Goal: Task Accomplishment & Management: Manage account settings

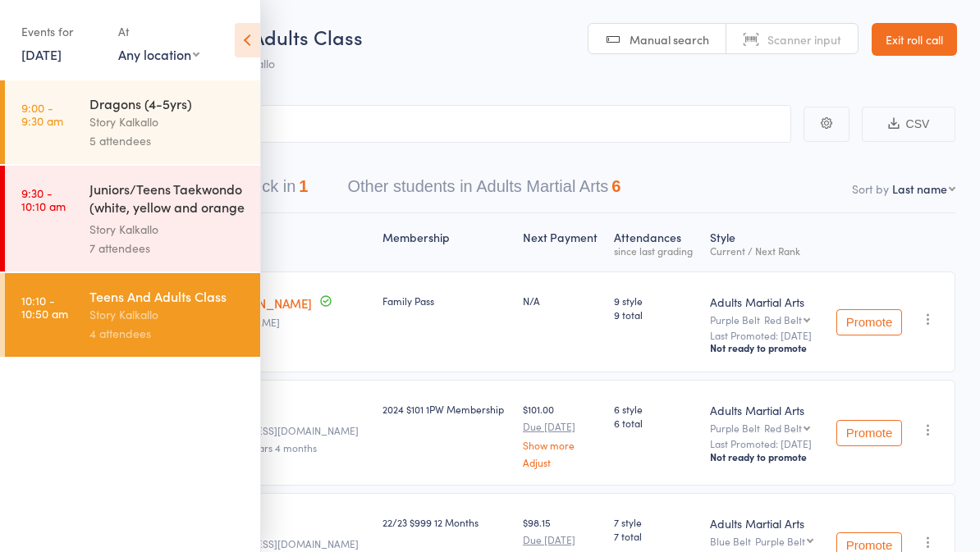
click at [931, 53] on link "Exit roll call" at bounding box center [913, 39] width 85 height 33
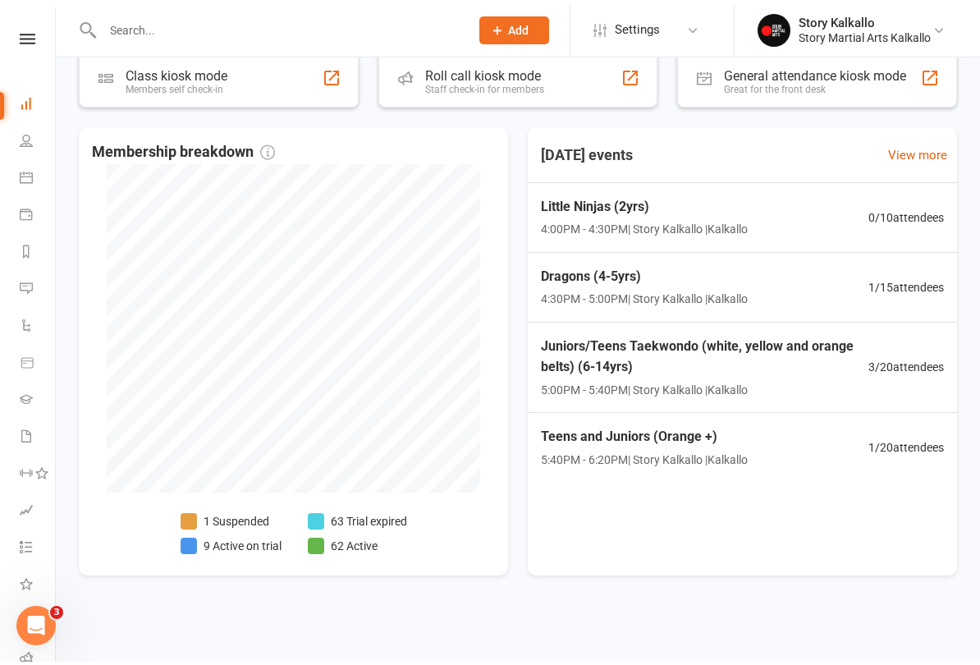
scroll to position [767, 0]
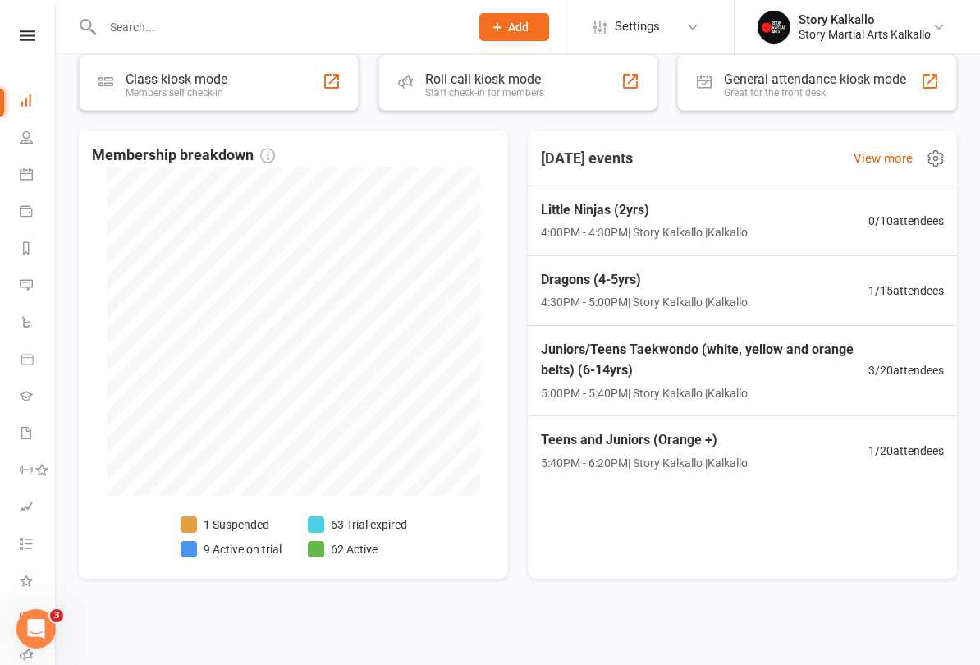
click at [770, 278] on div "Dragons (4-5yrs) 4:30PM - 5:00PM | Story Kalkallo | Kalkallo 1 / 15 attendees" at bounding box center [742, 291] width 442 height 70
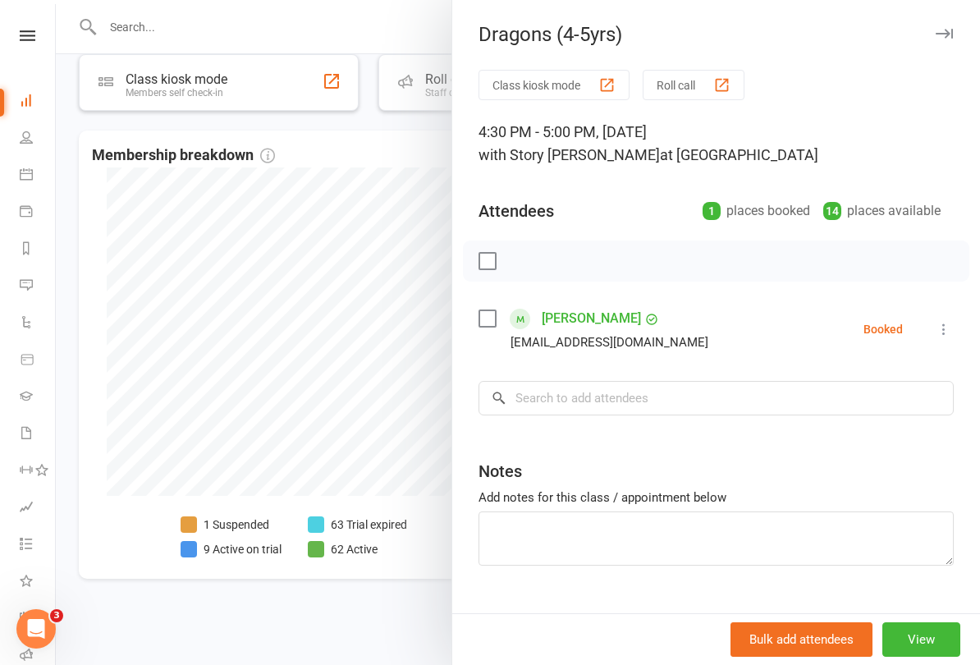
click at [963, 33] on div "Dragons (4-5yrs)" at bounding box center [716, 34] width 528 height 23
click at [931, 47] on div "Dragons (4-5yrs) Class kiosk mode Roll call 4:30 PM - 5:00 PM, [DATE] with Stor…" at bounding box center [715, 332] width 528 height 665
click at [217, 541] on div at bounding box center [518, 332] width 924 height 665
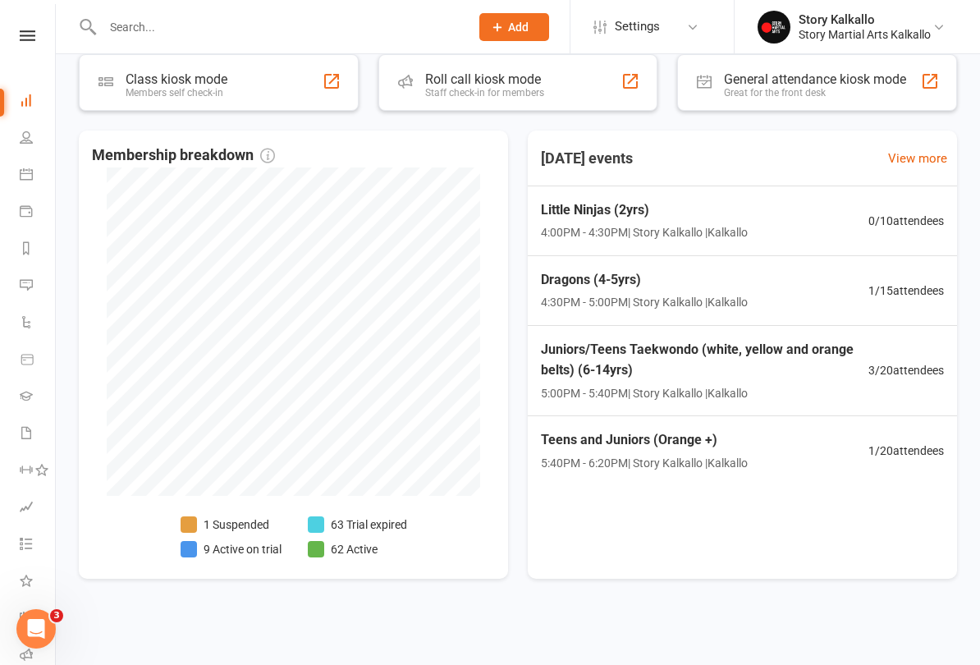
click at [248, 541] on li "9 Active on trial" at bounding box center [231, 549] width 101 height 18
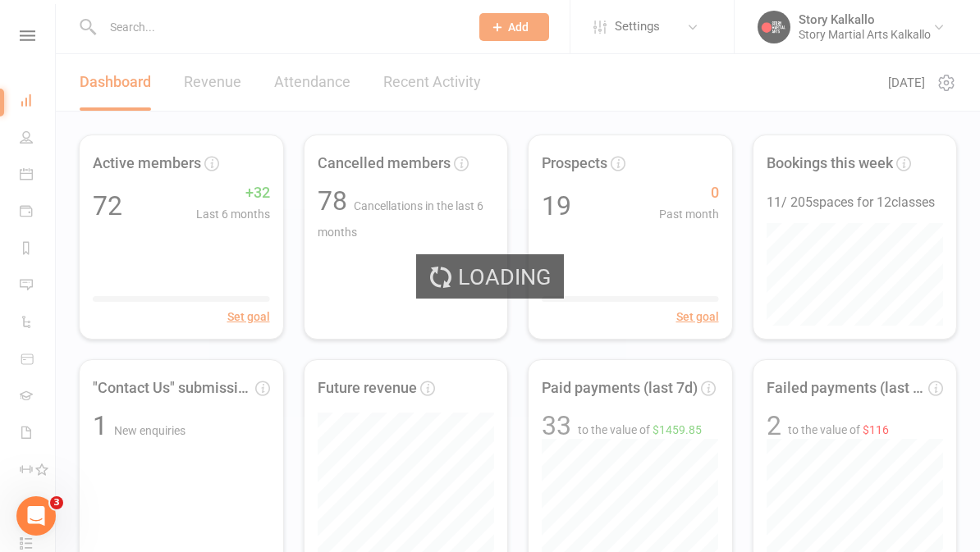
select select "active_trial"
select select "100"
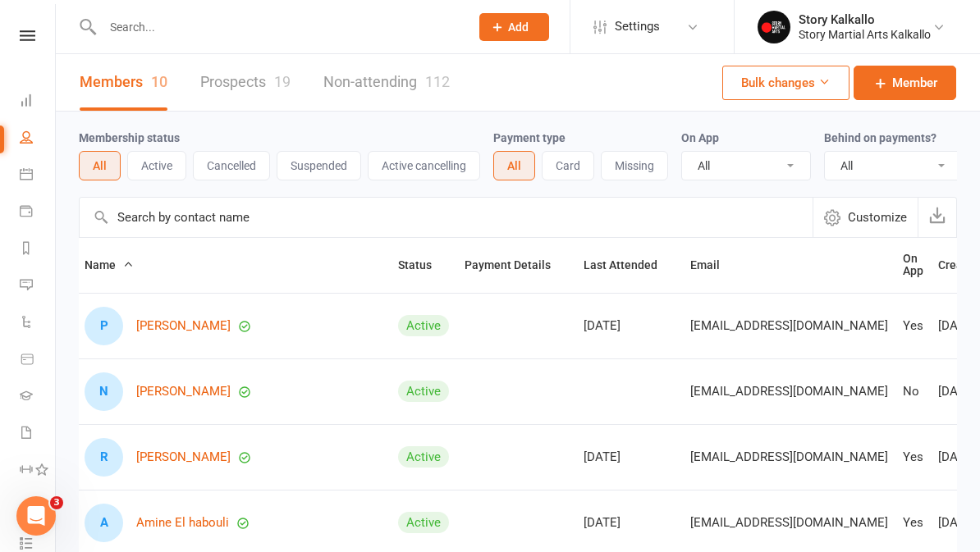
click at [25, 94] on icon at bounding box center [26, 100] width 13 height 13
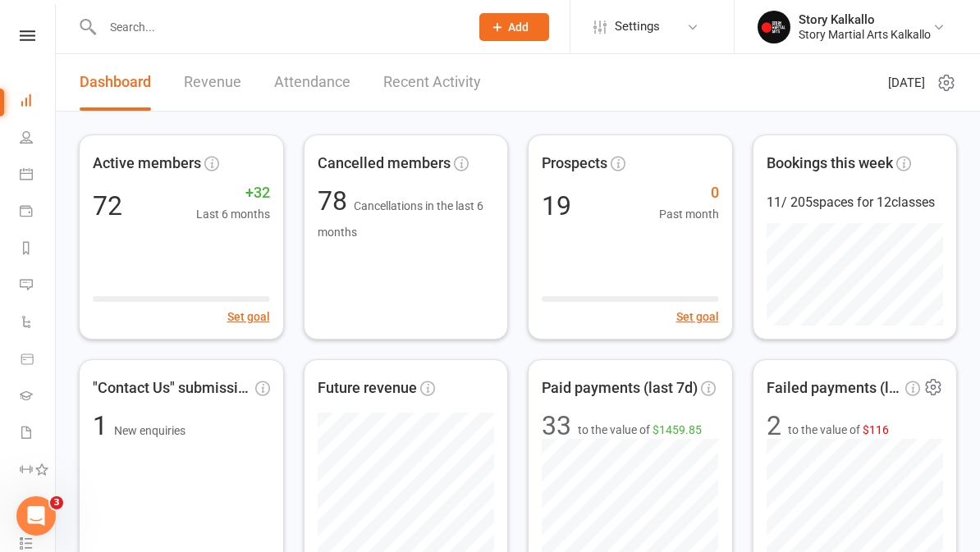
click at [845, 386] on span "Failed payments (last 30d)" at bounding box center [834, 389] width 136 height 24
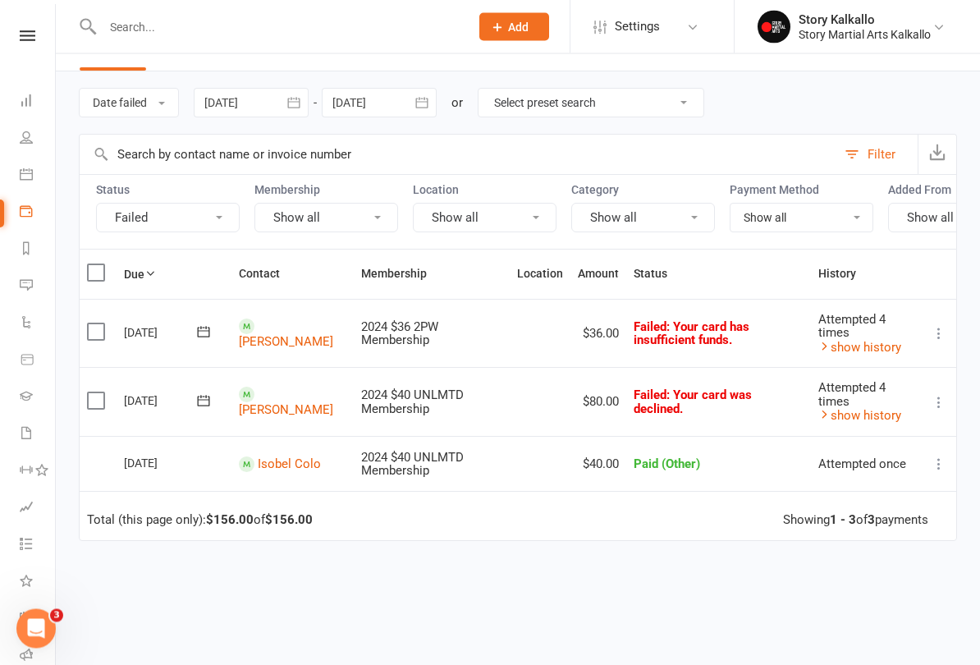
scroll to position [40, 0]
click at [31, 96] on icon at bounding box center [26, 100] width 13 height 13
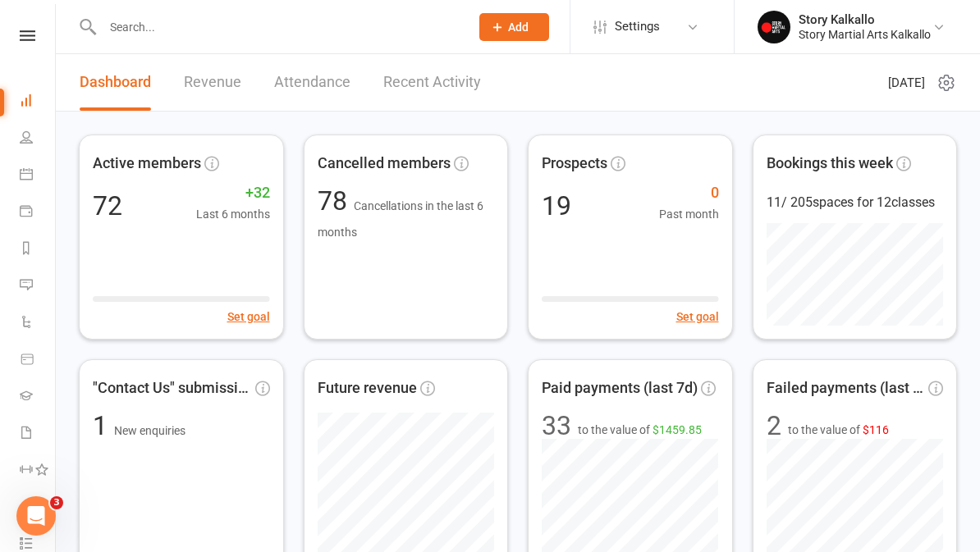
click at [533, 30] on button "Add" at bounding box center [514, 27] width 70 height 28
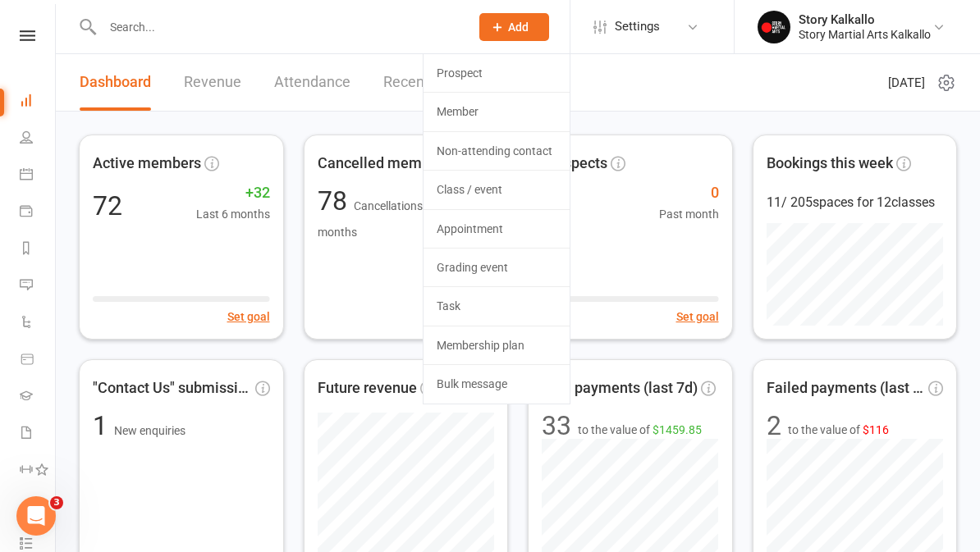
click at [474, 381] on link "Bulk message" at bounding box center [496, 384] width 146 height 38
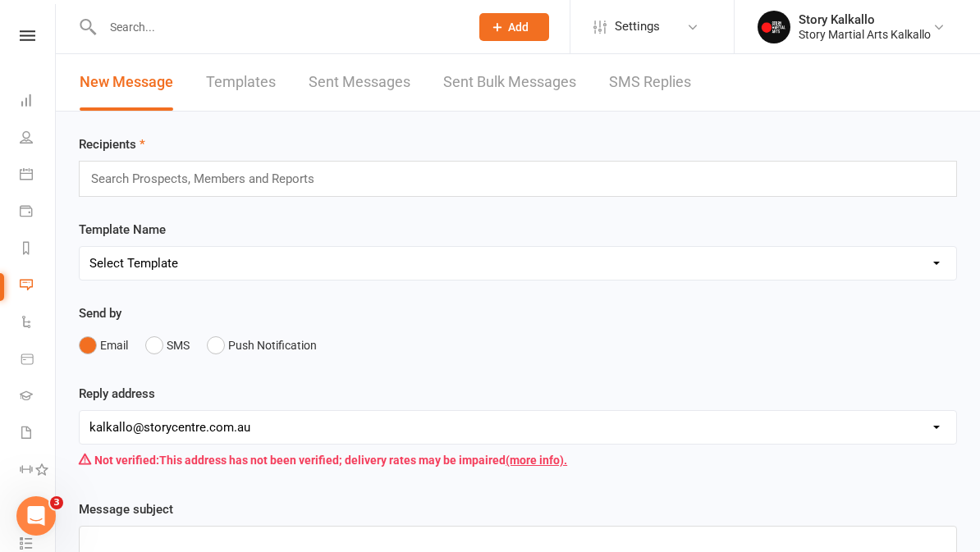
click at [372, 177] on div "Search Prospects, Members and Reports" at bounding box center [518, 179] width 878 height 36
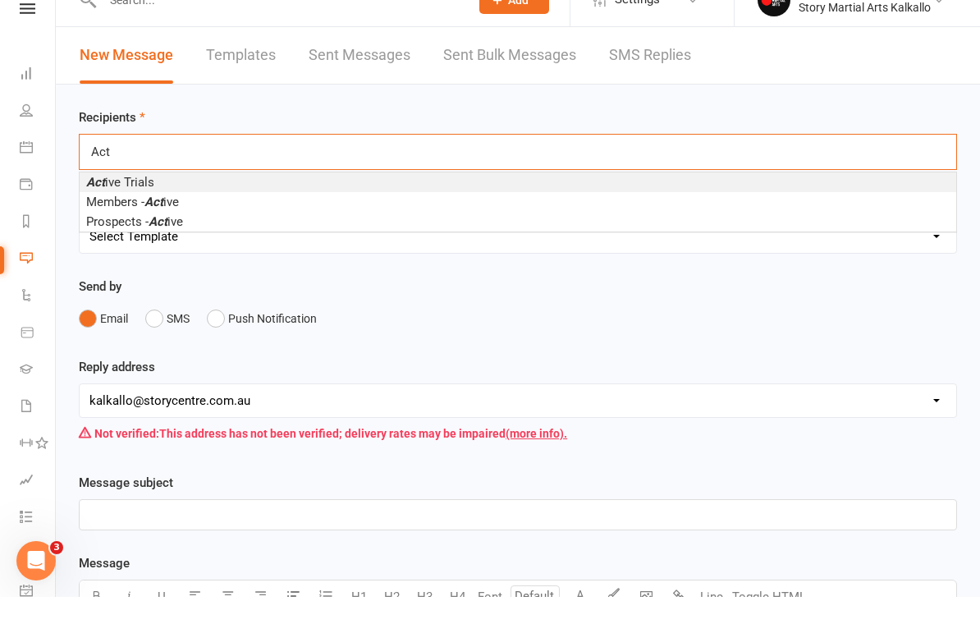
type input "Act"
click at [358, 199] on li "Act ive Trials" at bounding box center [518, 209] width 876 height 20
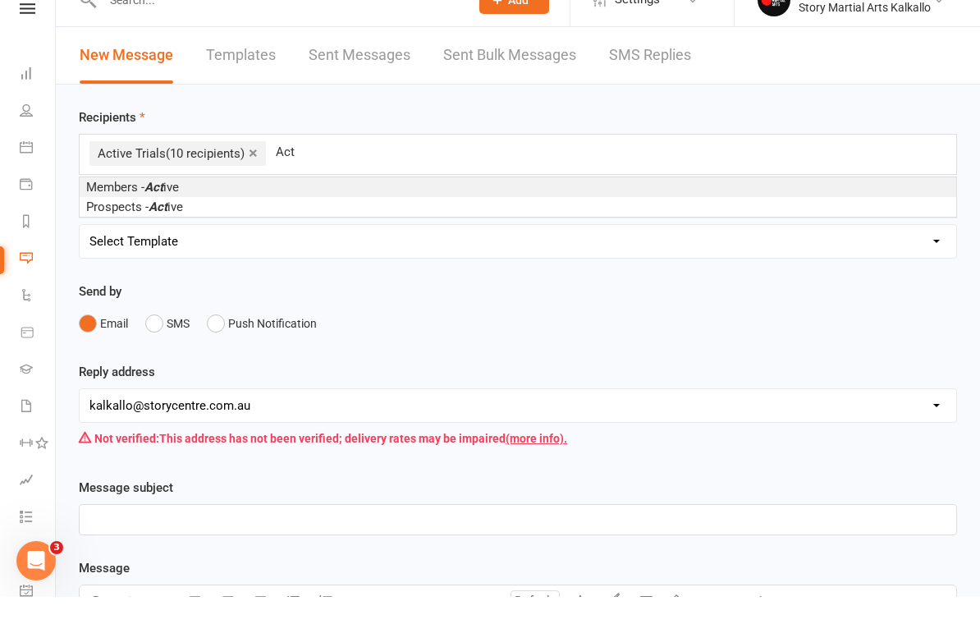
type input "Act"
click at [373, 204] on li "Members - Act ive" at bounding box center [518, 214] width 876 height 20
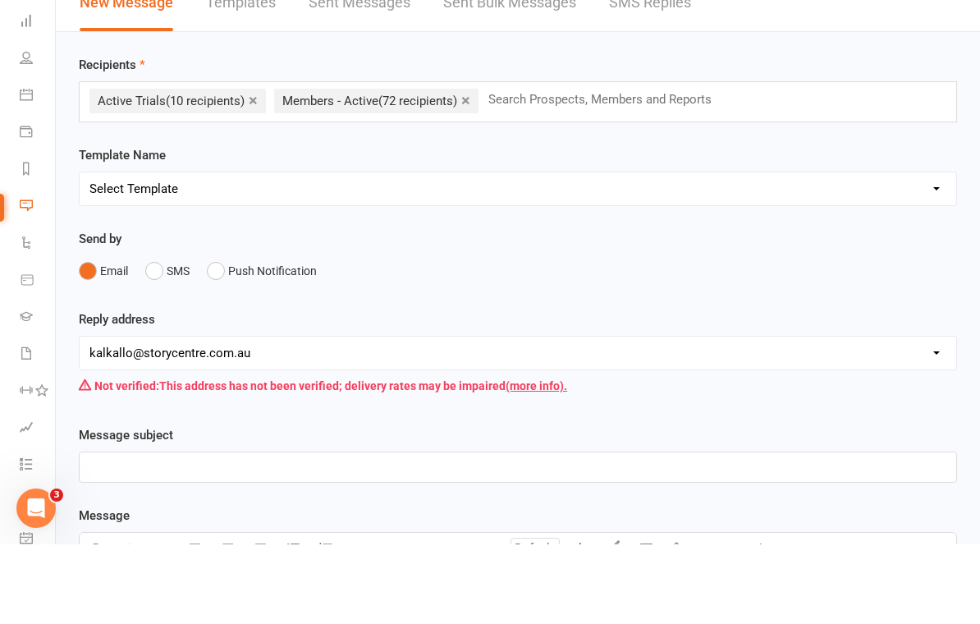
click at [440, 252] on select "Select Template [SMS] [Default template - review before using] Appointment remi…" at bounding box center [518, 268] width 876 height 33
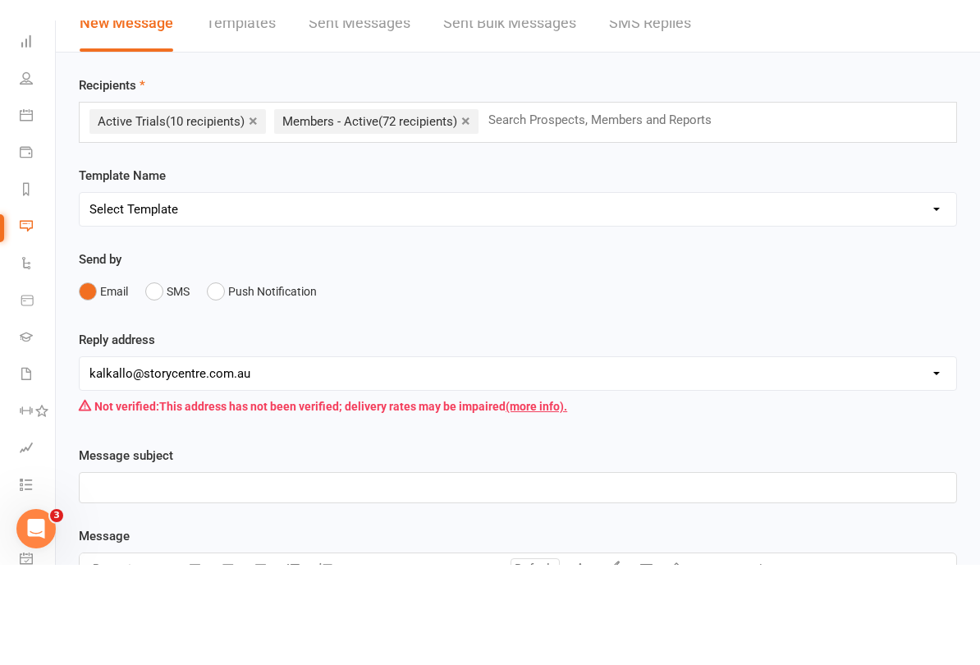
scroll to position [80, 0]
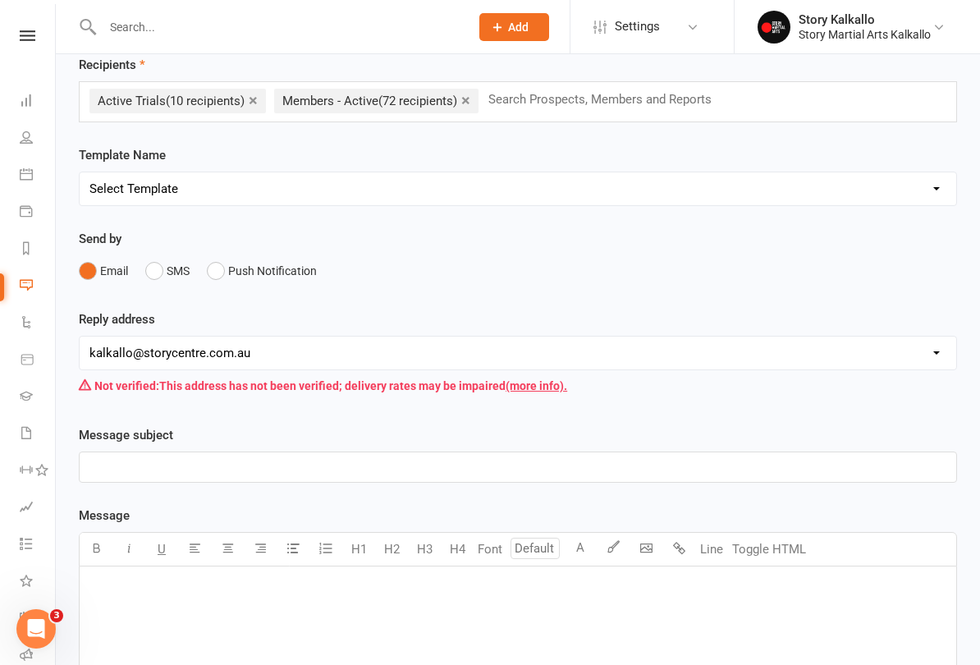
select select "15"
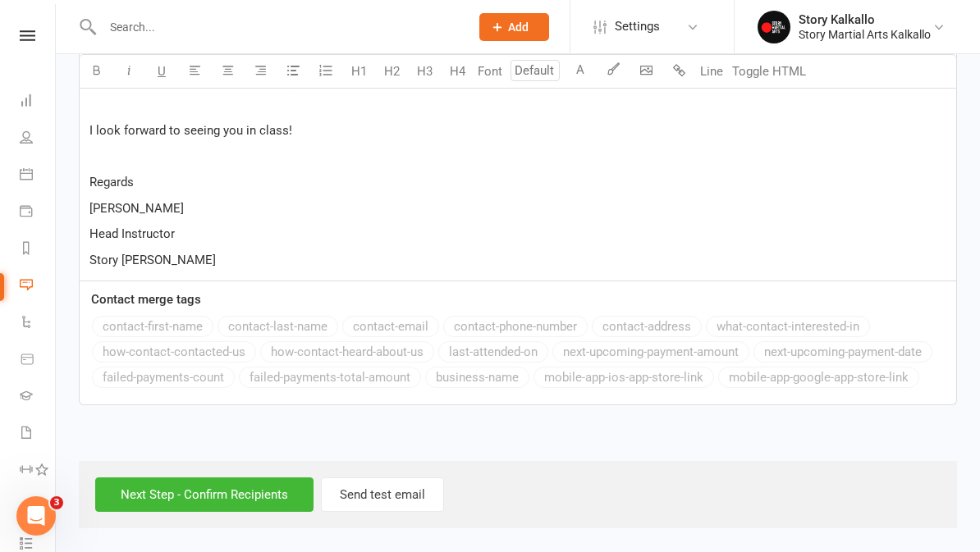
scroll to position [673, 0]
click at [263, 481] on input "Next Step - Confirm Recipients" at bounding box center [204, 495] width 218 height 34
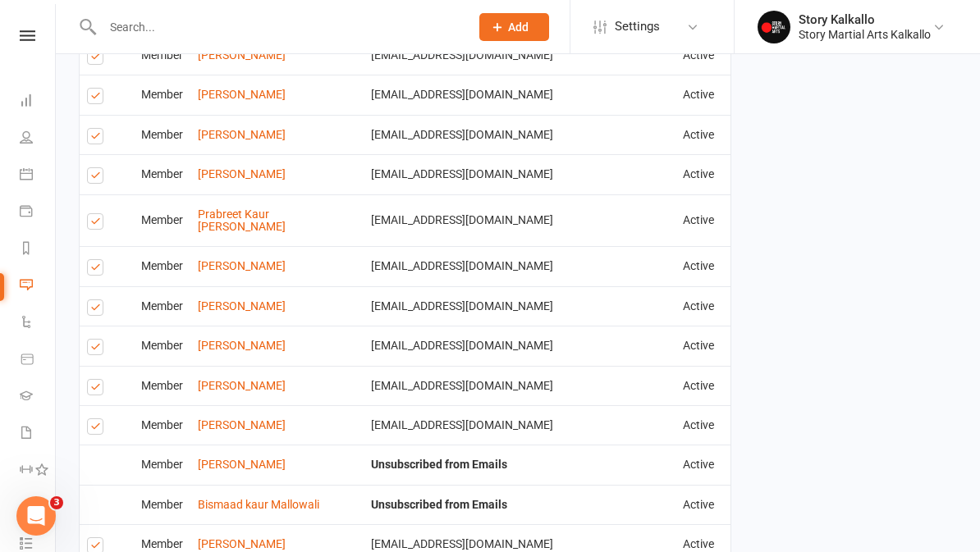
scroll to position [2327, 0]
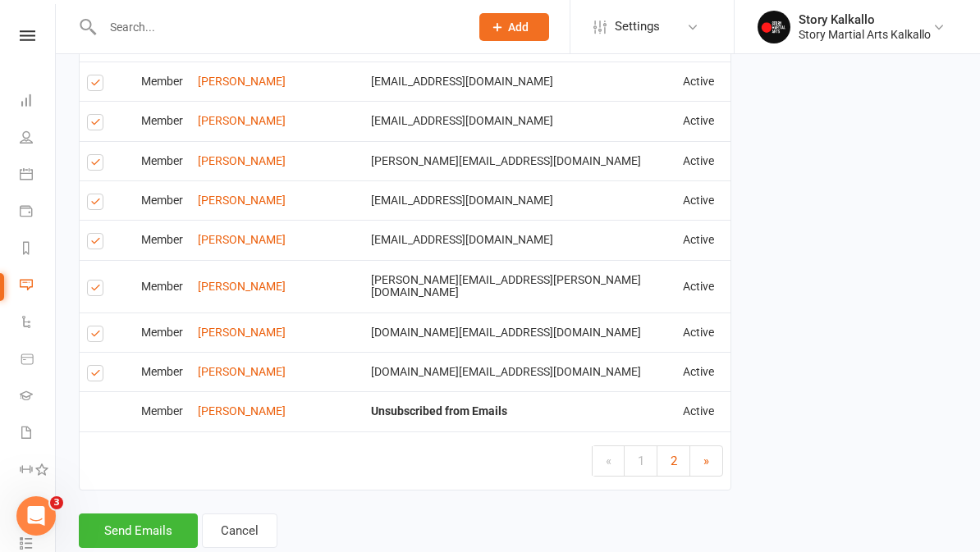
click at [172, 514] on button "Send Emails" at bounding box center [138, 531] width 119 height 34
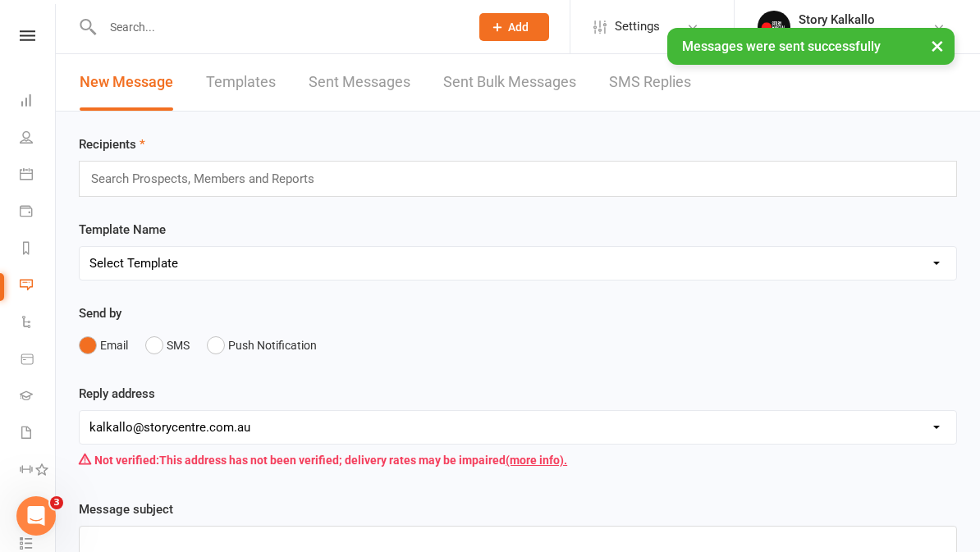
click at [37, 109] on link "Dashboard" at bounding box center [38, 102] width 37 height 37
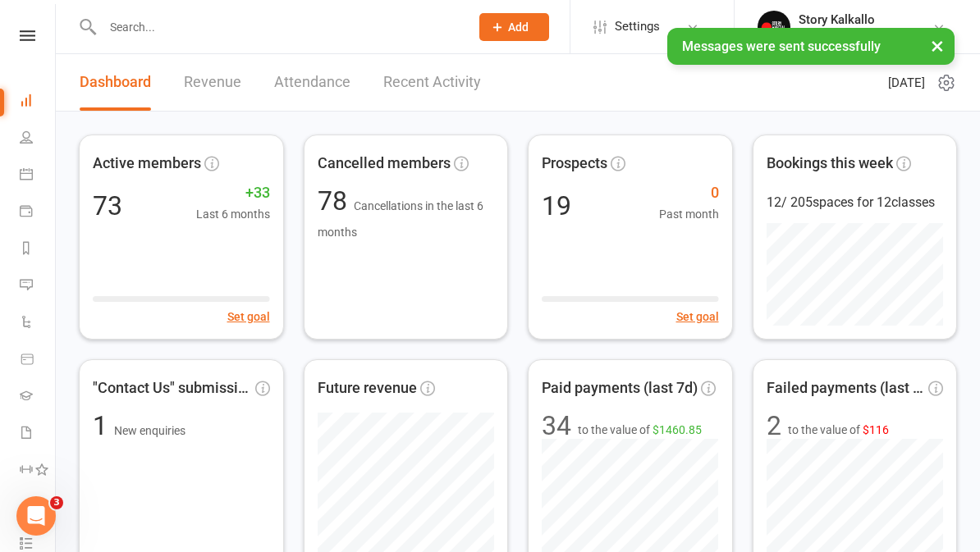
click at [34, 38] on icon at bounding box center [28, 35] width 16 height 11
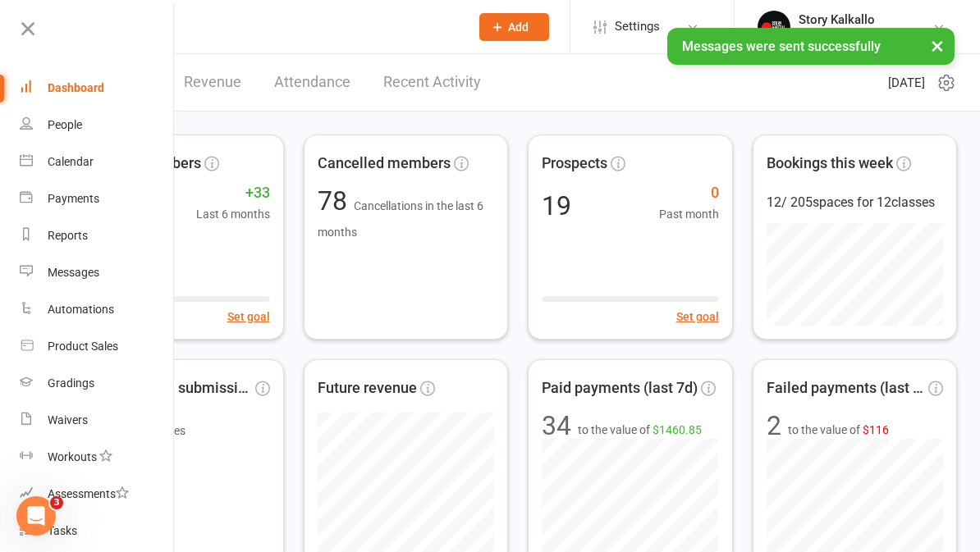
click at [87, 395] on link "Gradings" at bounding box center [97, 383] width 155 height 37
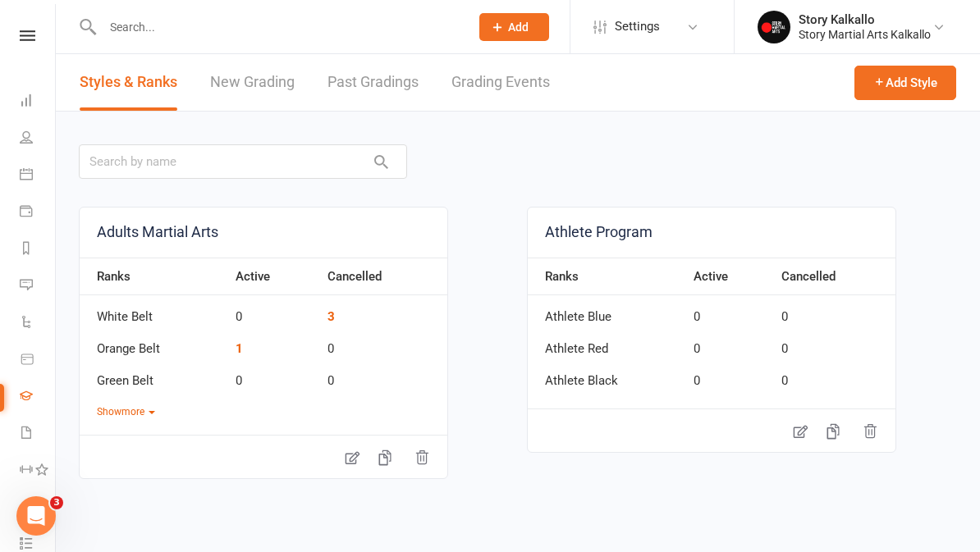
click at [528, 88] on link "Grading Events" at bounding box center [500, 82] width 98 height 57
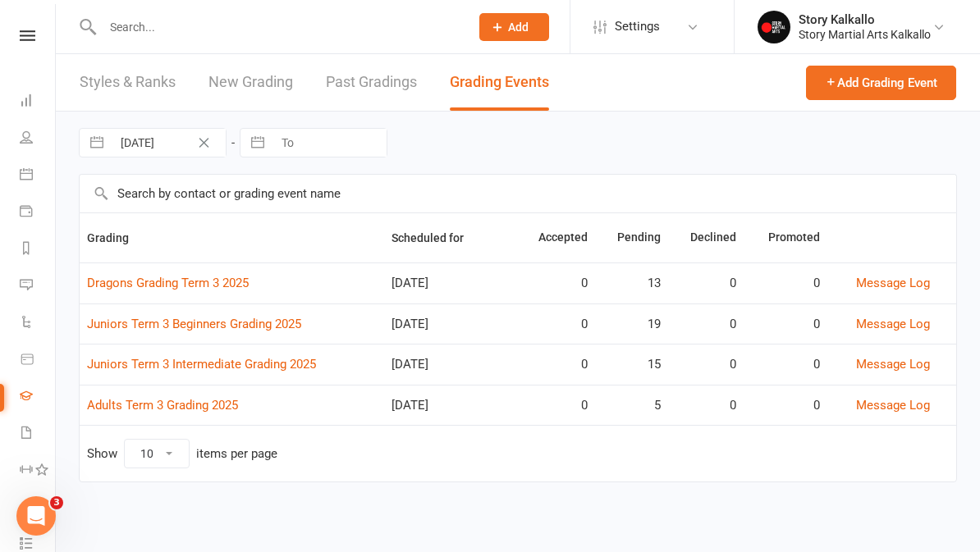
click at [279, 328] on link "Juniors Term 3 Beginners Grading 2025" at bounding box center [194, 324] width 214 height 15
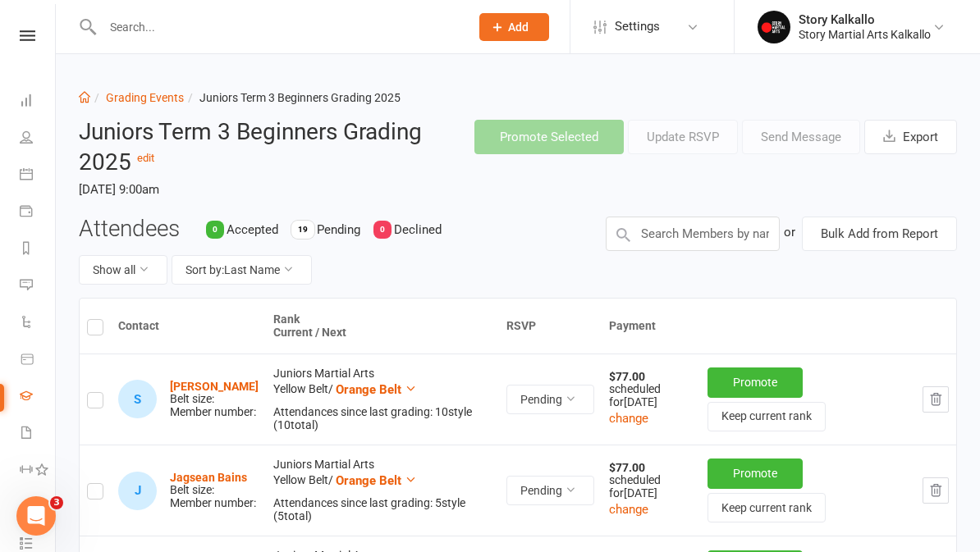
click at [129, 98] on link "Grading Events" at bounding box center [145, 97] width 78 height 13
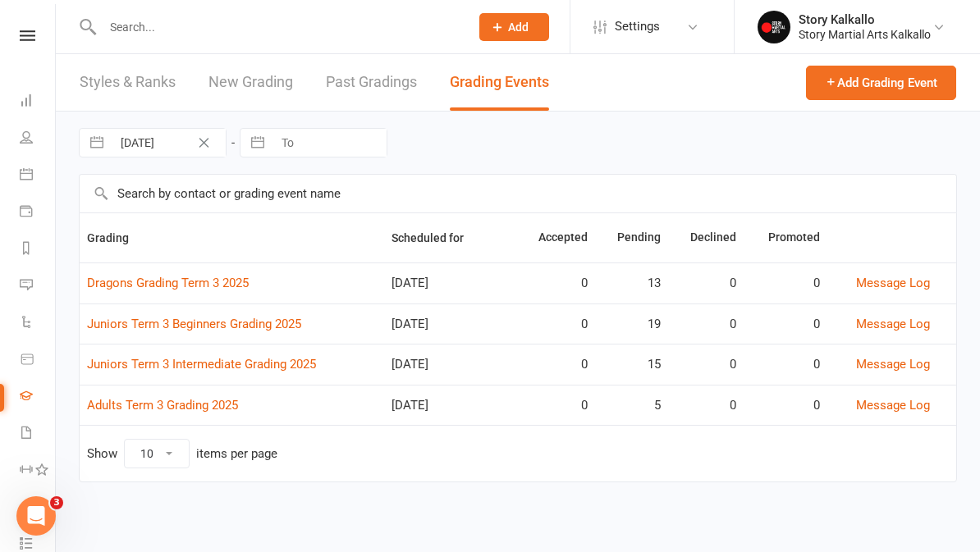
click at [272, 353] on td "Juniors Term 3 Intermediate Grading 2025" at bounding box center [232, 364] width 304 height 41
click at [246, 359] on link "Juniors Term 3 Intermediate Grading 2025" at bounding box center [201, 364] width 229 height 15
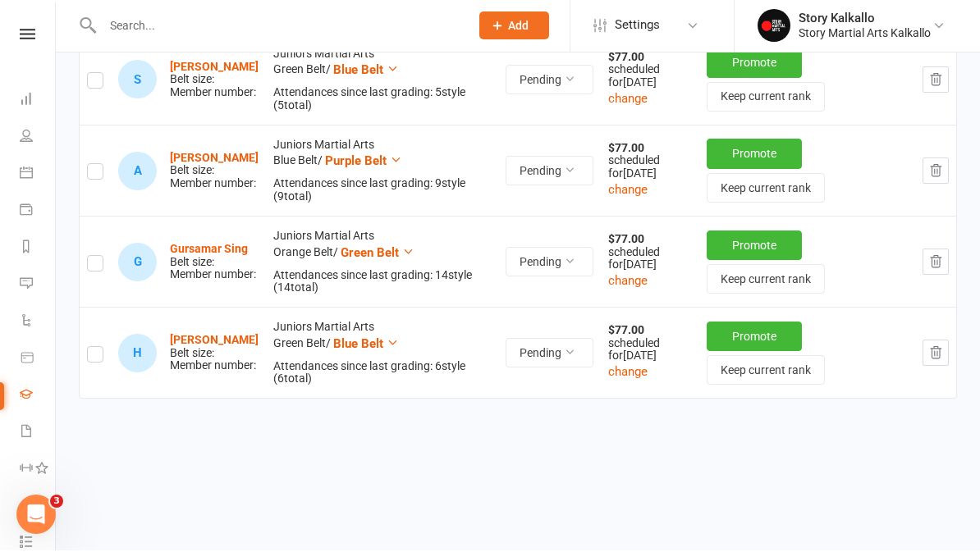
scroll to position [1405, 0]
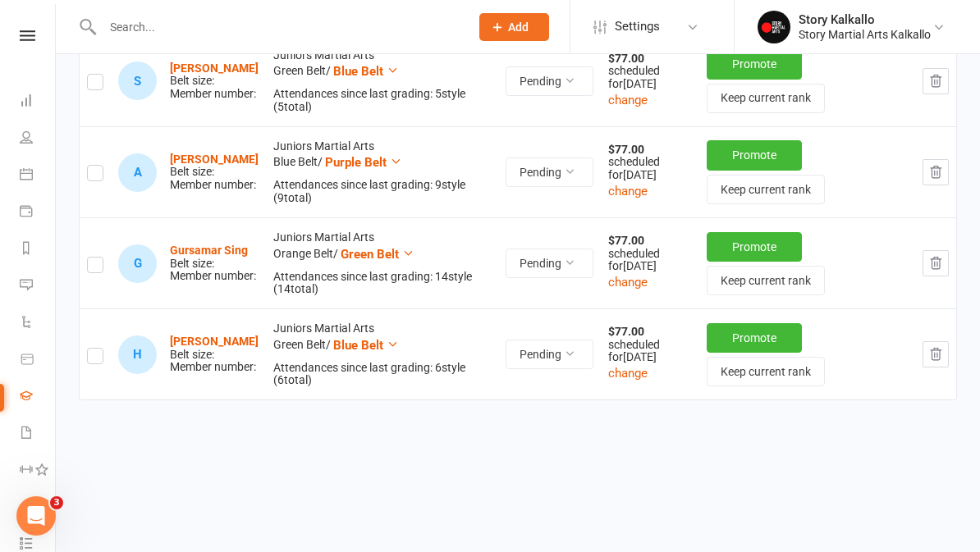
click at [934, 256] on icon "button" at bounding box center [935, 263] width 15 height 15
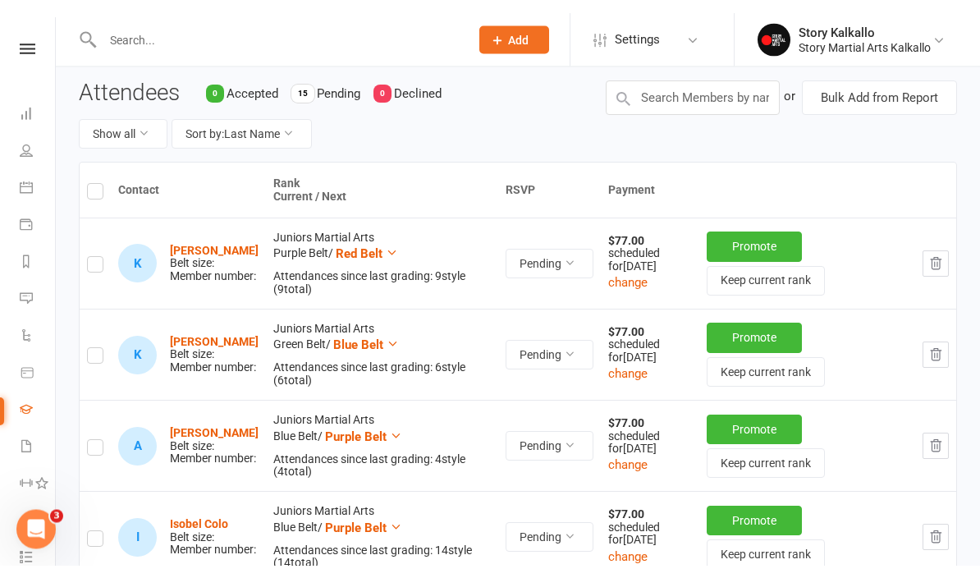
scroll to position [0, 0]
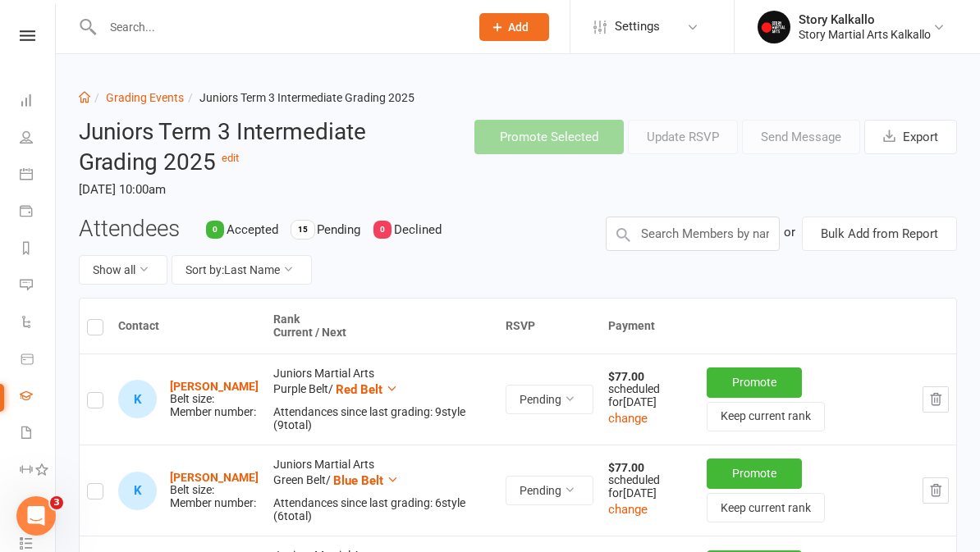
click at [147, 100] on link "Grading Events" at bounding box center [145, 97] width 78 height 13
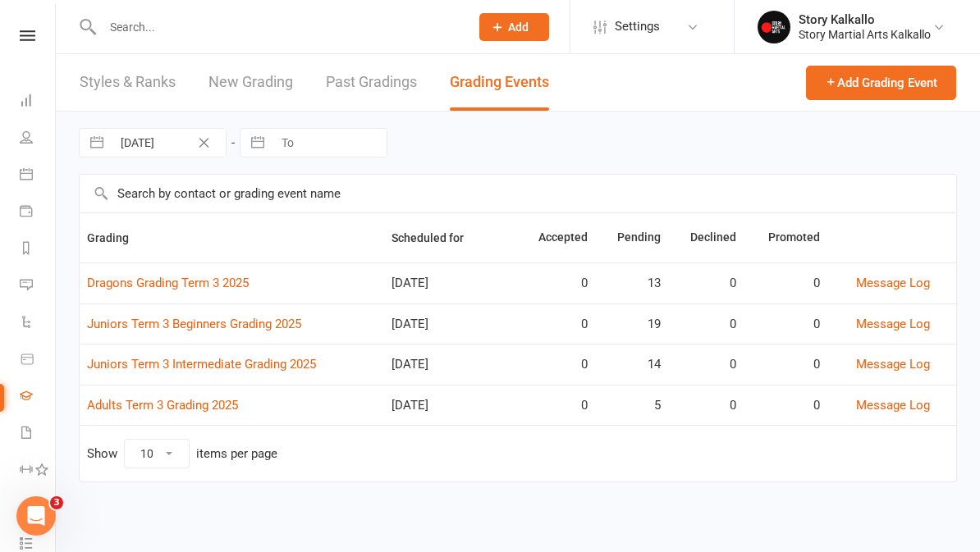
click at [301, 321] on link "Juniors Term 3 Beginners Grading 2025" at bounding box center [194, 324] width 214 height 15
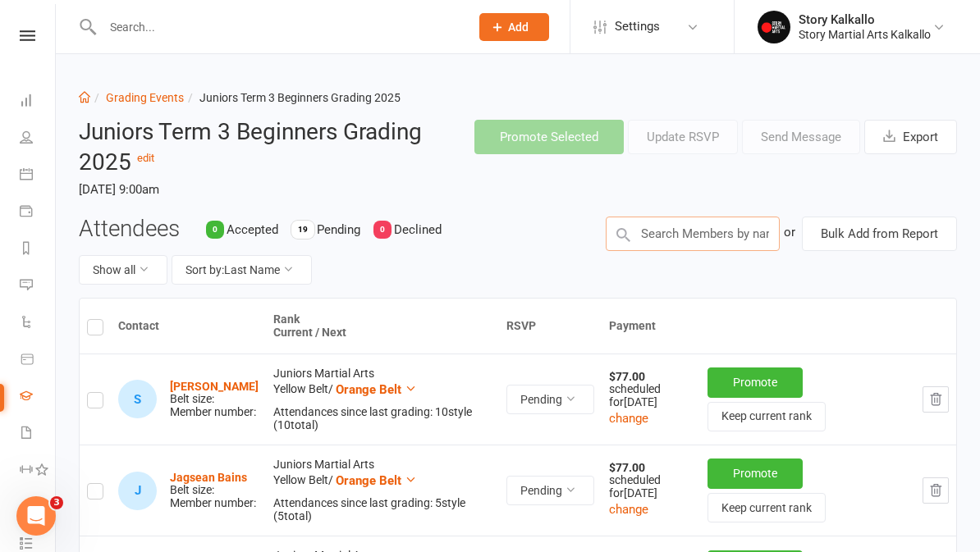
click at [695, 239] on input "text" at bounding box center [693, 234] width 174 height 34
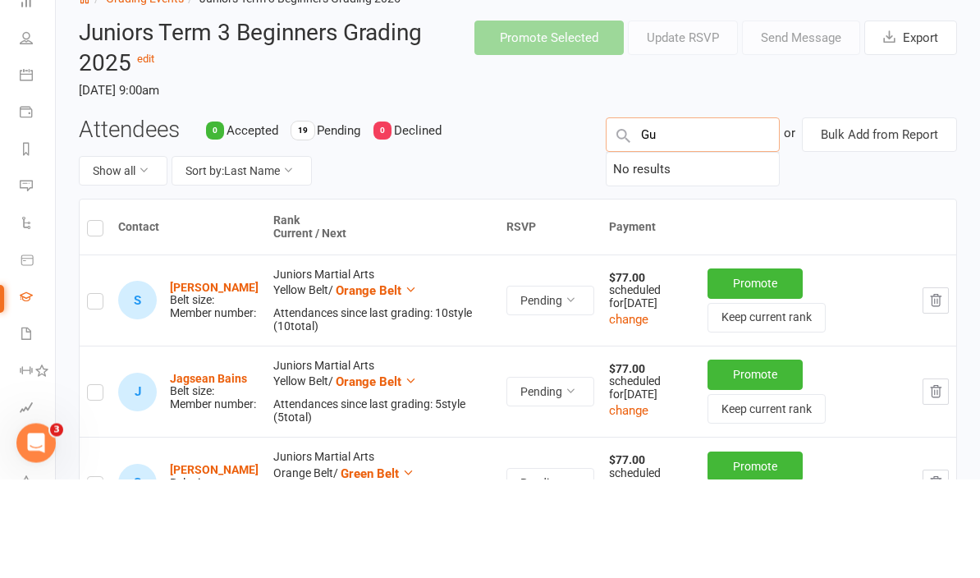
type input "G"
click at [514, 217] on div "Attendees 0 Accepted 19 Pending 0 Declined Show all Sort by: Last Name" at bounding box center [329, 257] width 527 height 81
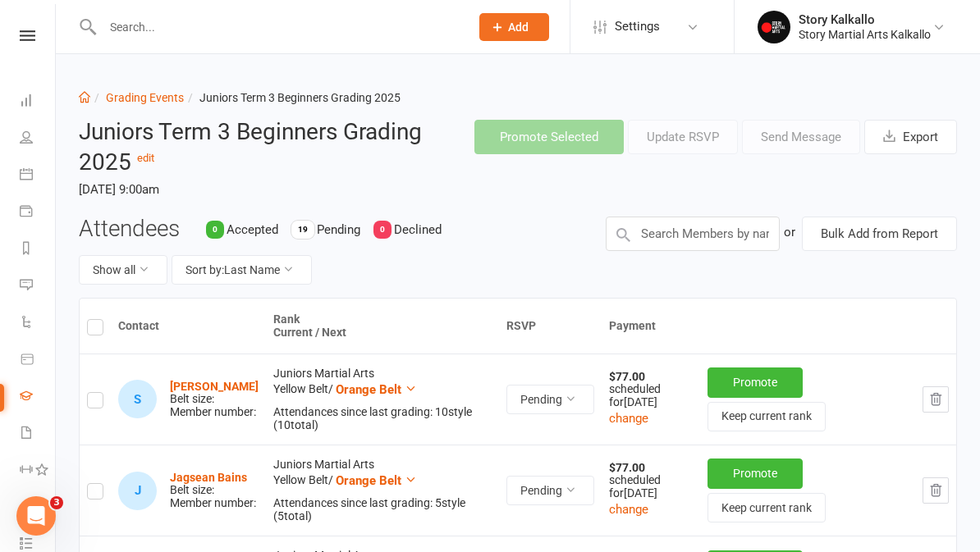
click at [119, 91] on link "Grading Events" at bounding box center [145, 97] width 78 height 13
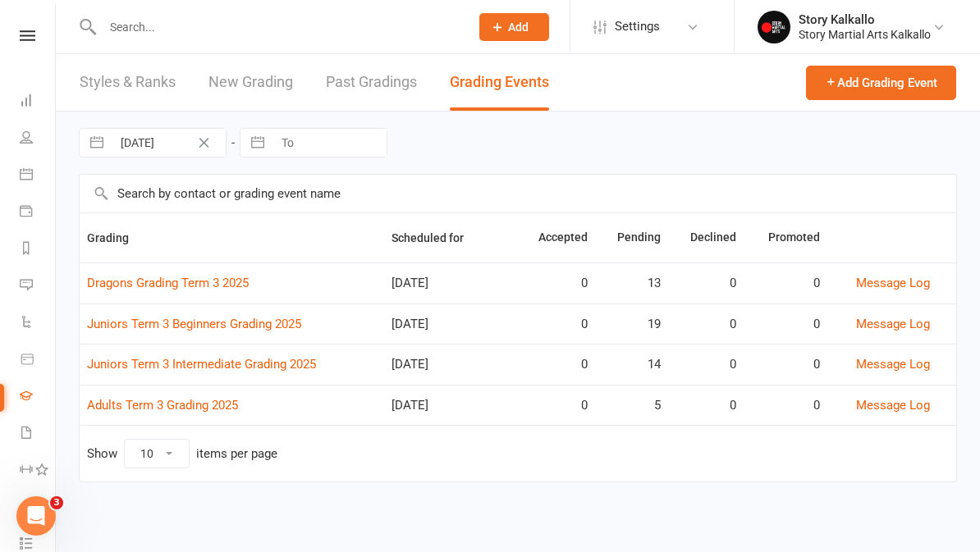
click at [199, 401] on link "Adults Term 3 Grading 2025" at bounding box center [162, 405] width 151 height 15
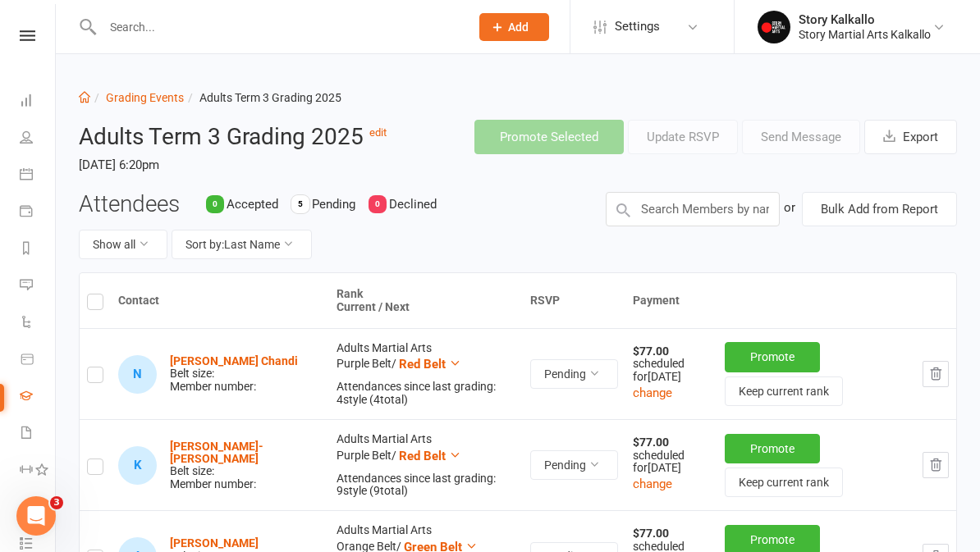
click at [136, 85] on div "Dashboard Grading Events Adults Term 3 Grading 2025 Adults Term 3 Grading 2025 …" at bounding box center [518, 483] width 924 height 859
click at [127, 101] on link "Grading Events" at bounding box center [145, 97] width 78 height 13
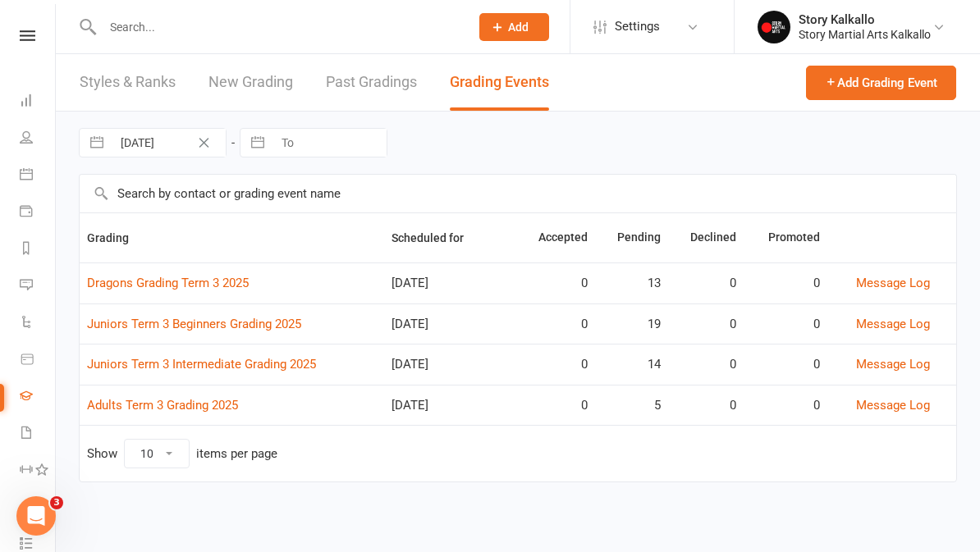
click at [121, 278] on link "Dragons Grading Term 3 2025" at bounding box center [168, 283] width 162 height 15
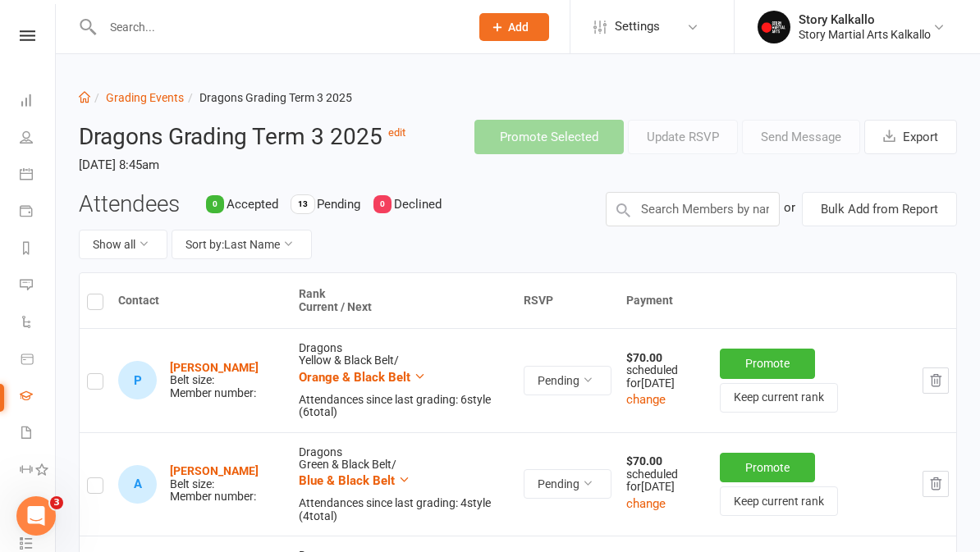
click at [80, 97] on icon at bounding box center [84, 96] width 11 height 11
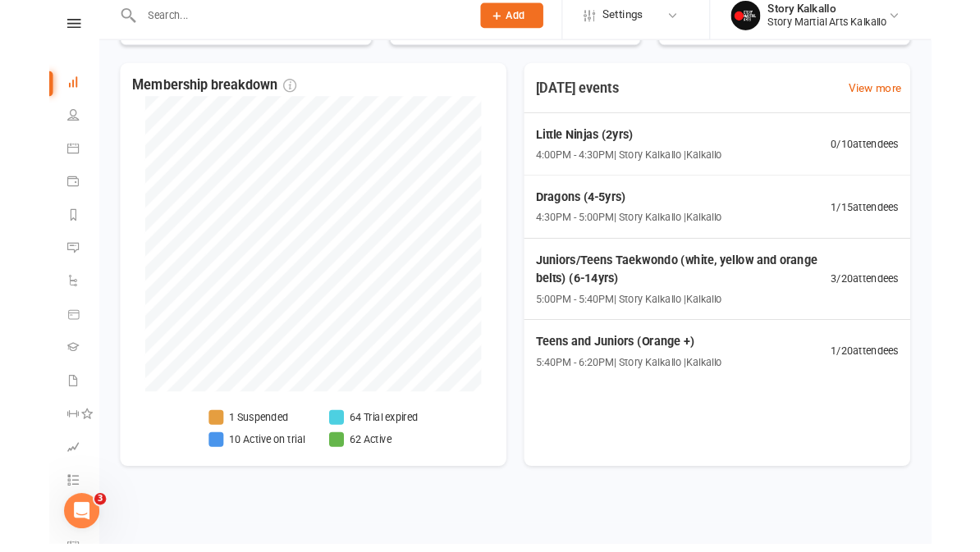
scroll to position [845, 0]
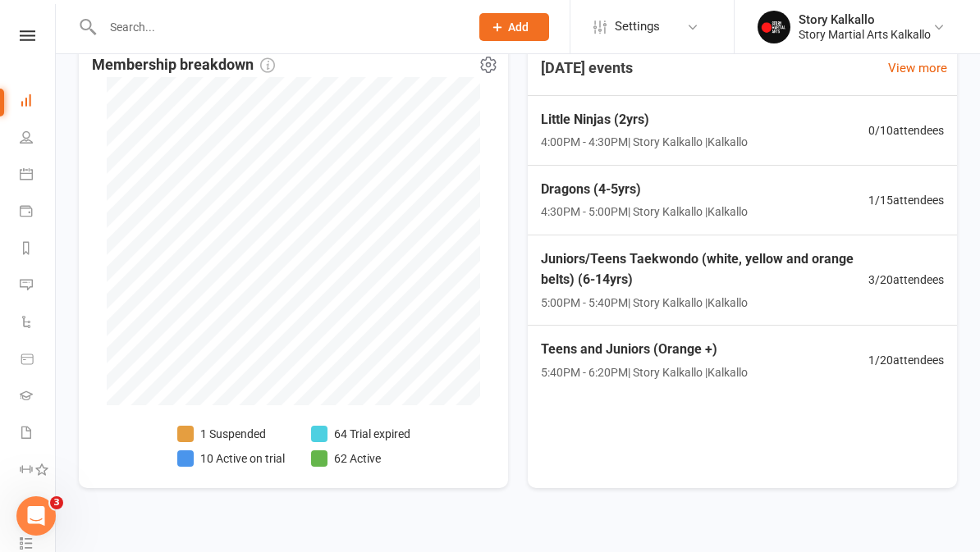
click at [337, 434] on li "64 Trial expired" at bounding box center [360, 434] width 99 height 18
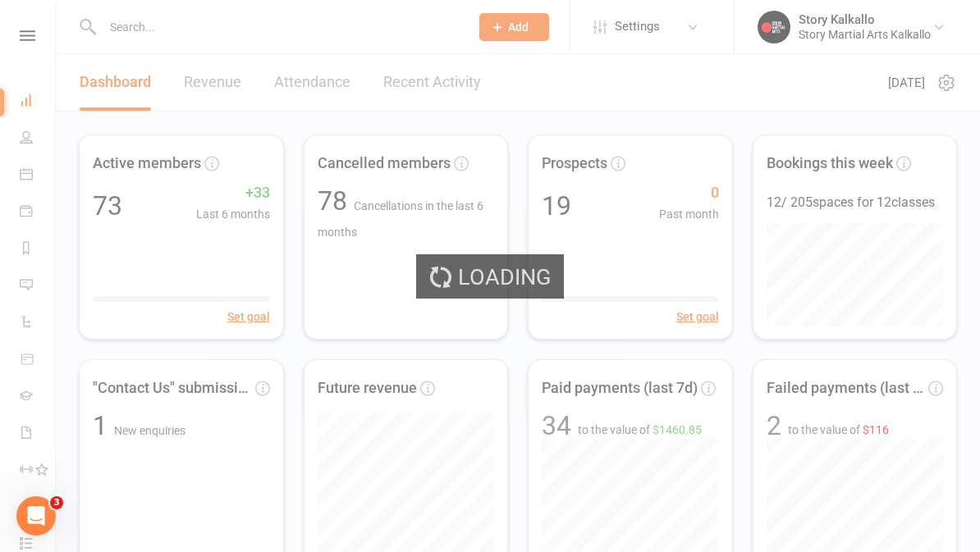
select select "trial_expired"
select select "100"
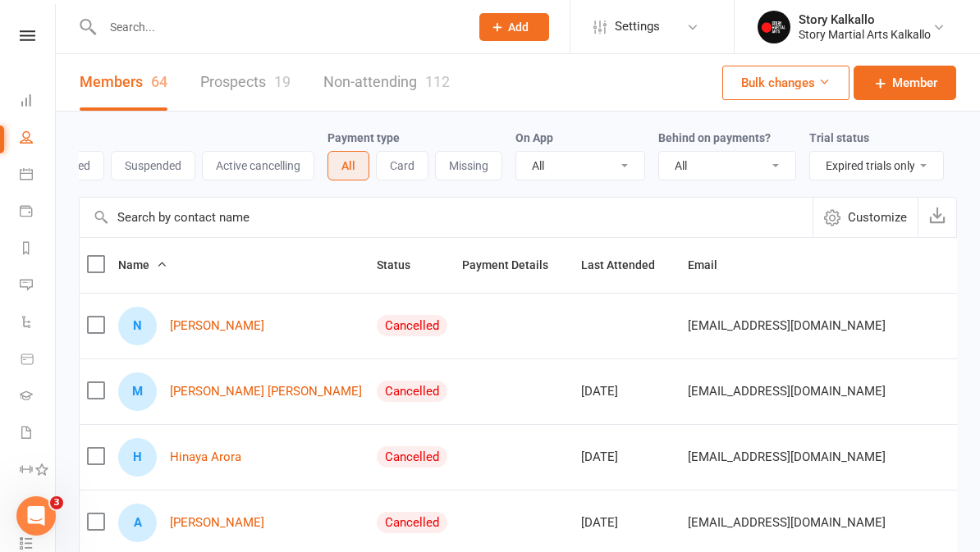
scroll to position [0, 169]
click at [903, 158] on select "All Active and expired trials All active trials Active trial (no other membersh…" at bounding box center [876, 166] width 133 height 28
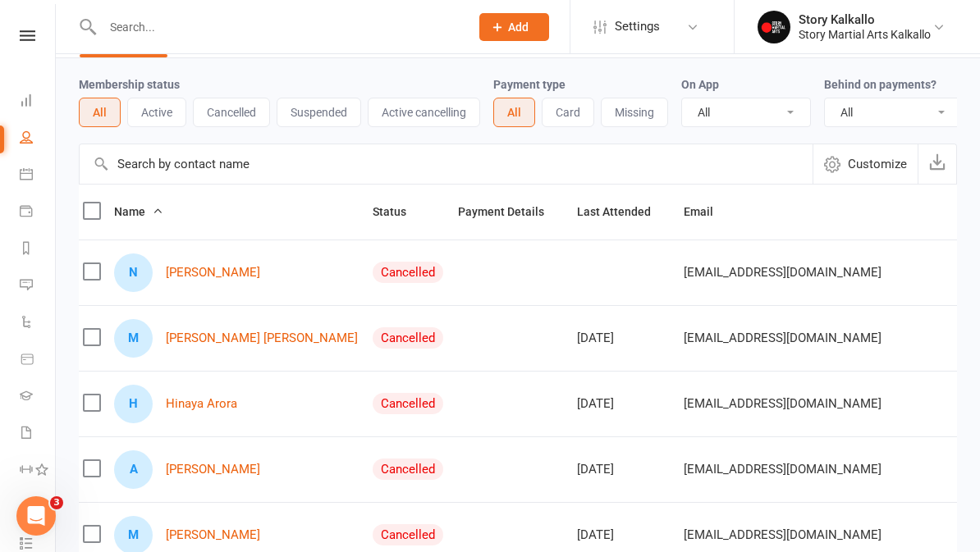
scroll to position [0, 0]
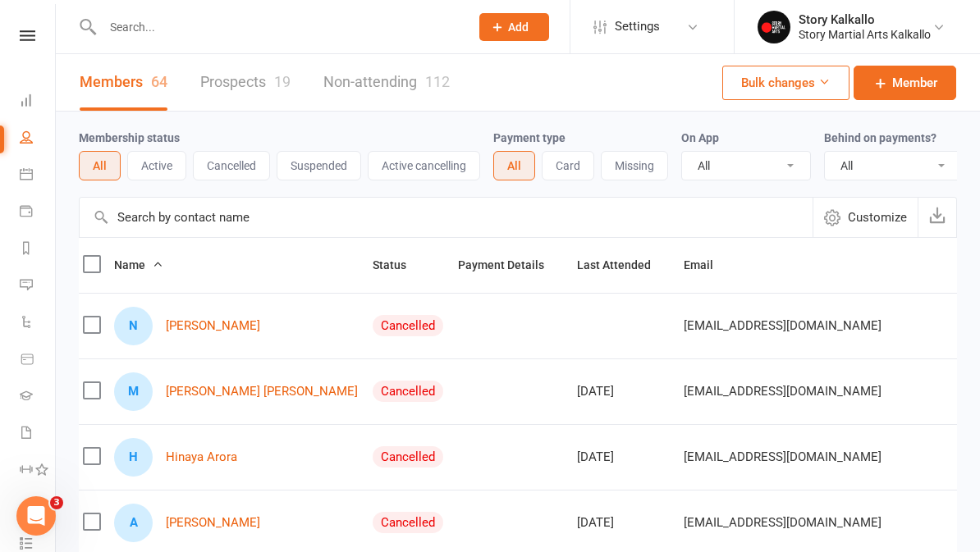
click at [34, 100] on link "Dashboard" at bounding box center [38, 102] width 37 height 37
